Goal: Task Accomplishment & Management: Use online tool/utility

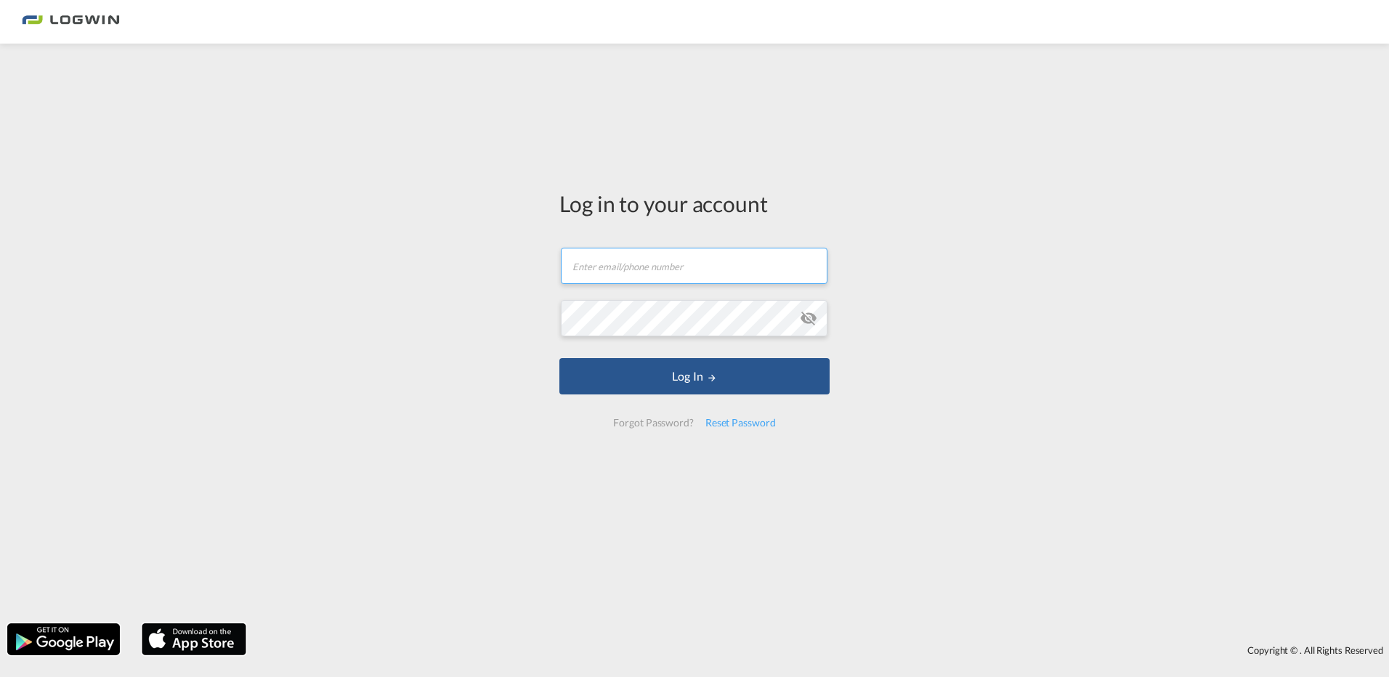
type input "[PERSON_NAME][EMAIL_ADDRESS][DOMAIN_NAME]"
click at [798, 394] on form "[PERSON_NAME][EMAIL_ADDRESS][DOMAIN_NAME] Password field is required Log In For…" at bounding box center [694, 337] width 270 height 209
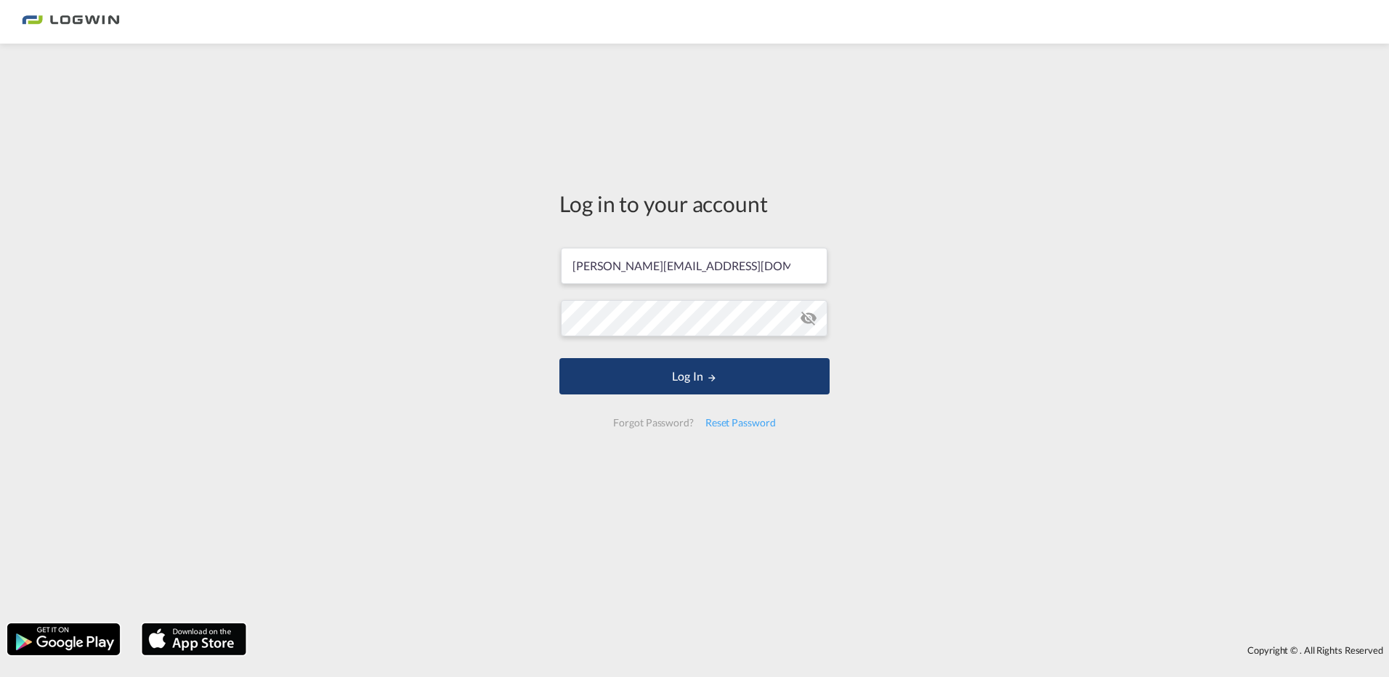
click at [790, 384] on button "Log In" at bounding box center [694, 376] width 270 height 36
